Goal: Find specific page/section: Find specific page/section

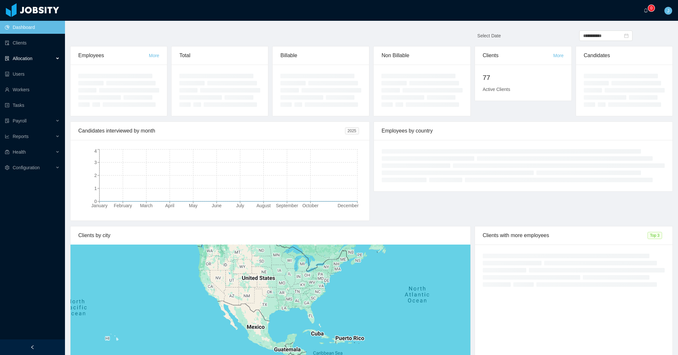
click at [29, 63] on div "Allocation" at bounding box center [32, 58] width 65 height 13
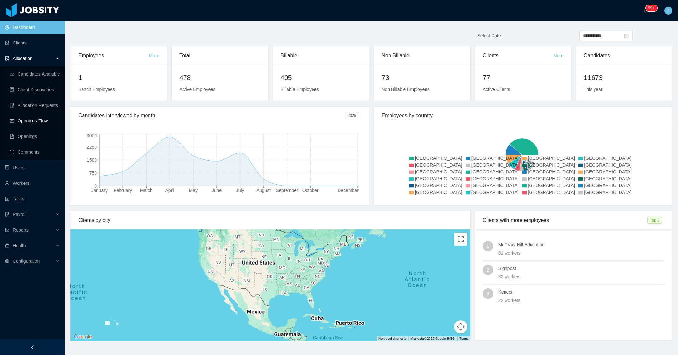
click at [39, 119] on link "Openings Flow" at bounding box center [35, 120] width 50 height 13
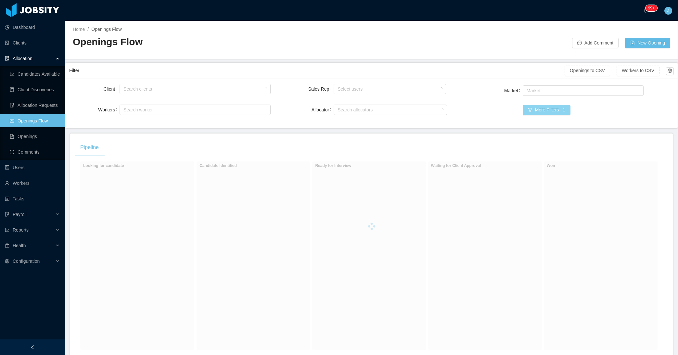
click at [537, 110] on button "More Filters · 1" at bounding box center [547, 110] width 48 height 10
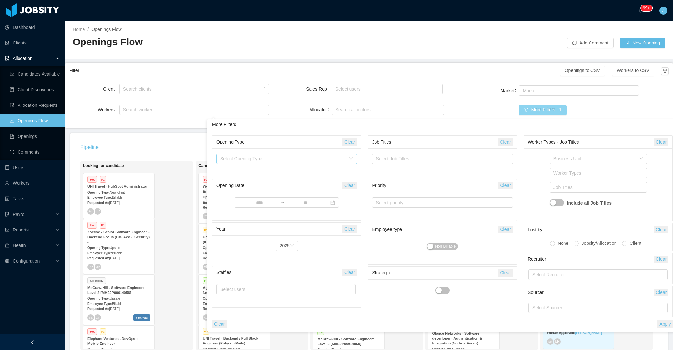
click at [289, 157] on div "Select Opening Type" at bounding box center [283, 159] width 126 height 6
click at [255, 175] on li "New client" at bounding box center [286, 172] width 141 height 10
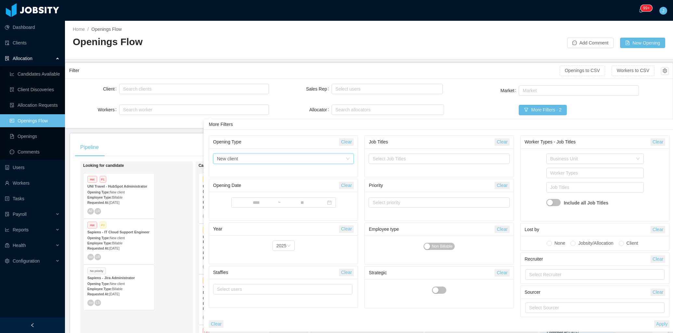
click at [341, 61] on main "Home / Openings Flow / Openings Flow Add Comment New Opening Filter Openings to…" at bounding box center [369, 177] width 608 height 313
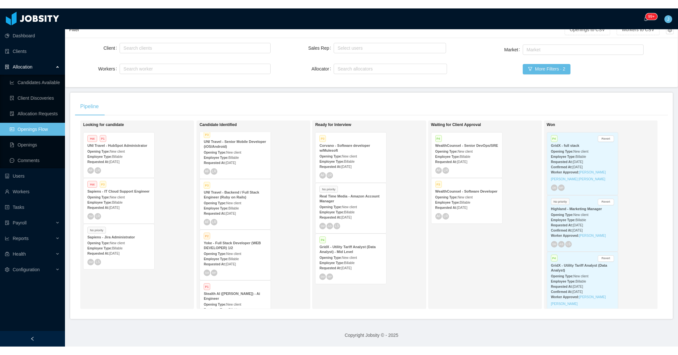
scroll to position [25, 0]
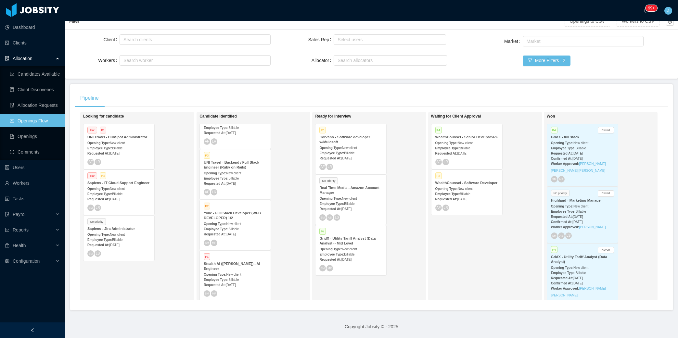
click at [241, 211] on strong "Yoke - Full Stack Developer (WEB DEVELOPER) 1/2" at bounding box center [232, 215] width 57 height 9
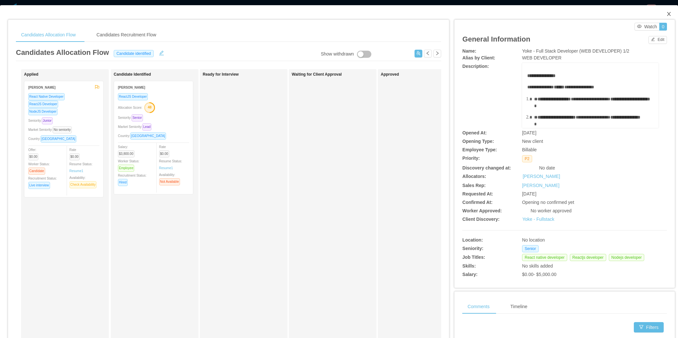
click at [666, 14] on icon "icon: close" at bounding box center [668, 13] width 5 height 5
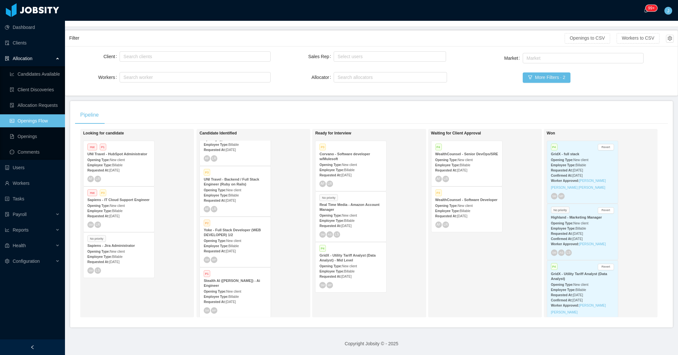
scroll to position [37, 0]
